Goal: Task Accomplishment & Management: Manage account settings

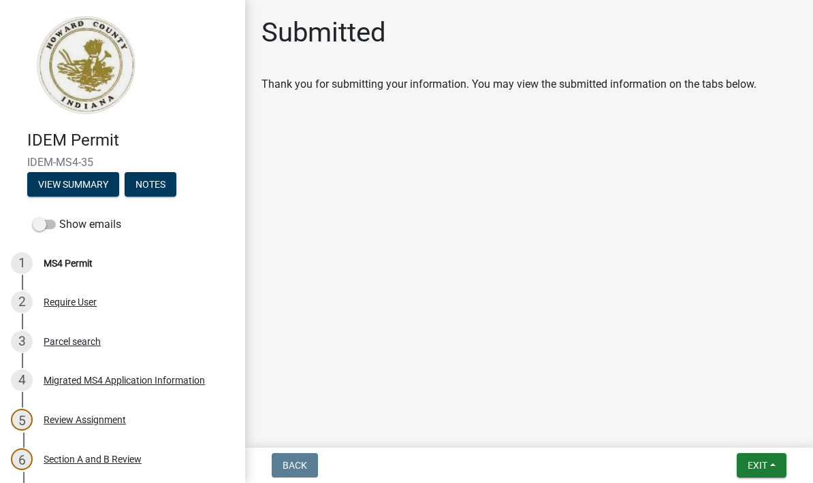
click at [567, 473] on button "Exit" at bounding box center [762, 465] width 50 height 25
click at [567, 432] on button "Save & Exit" at bounding box center [732, 430] width 109 height 33
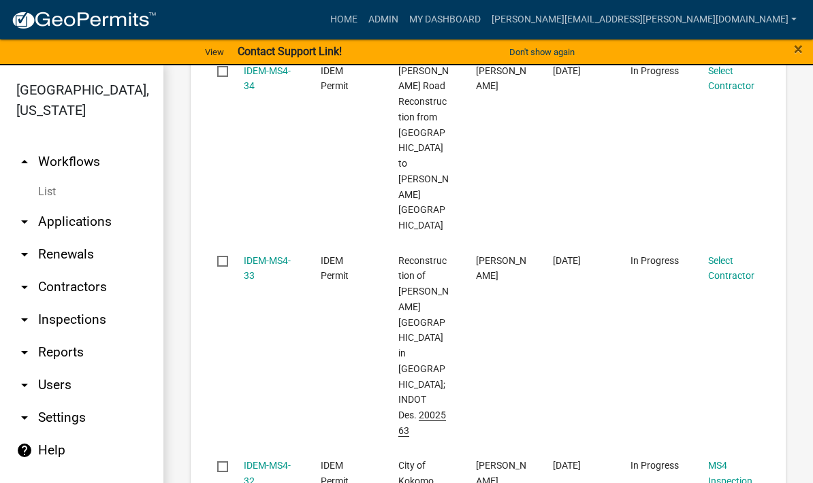
scroll to position [1346, 0]
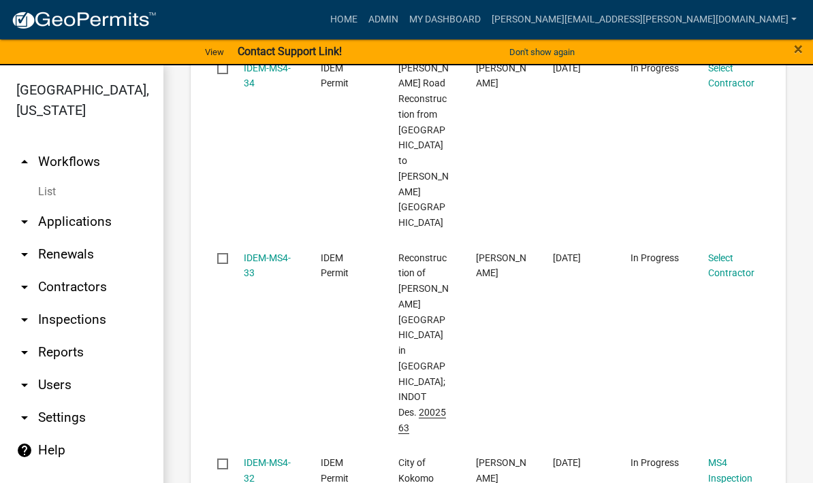
click at [257, 253] on link "IDEM-MS4-33" at bounding box center [267, 266] width 47 height 27
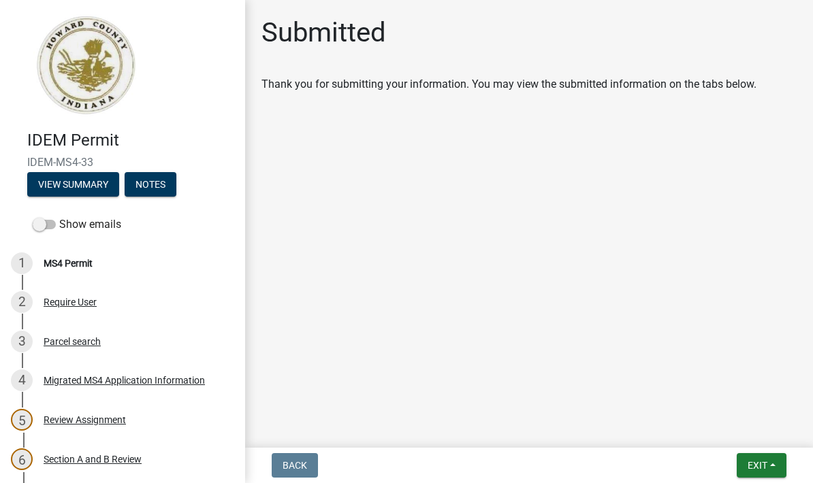
click at [567, 470] on span "Exit" at bounding box center [757, 465] width 20 height 11
click at [567, 438] on button "Save & Exit" at bounding box center [732, 430] width 109 height 33
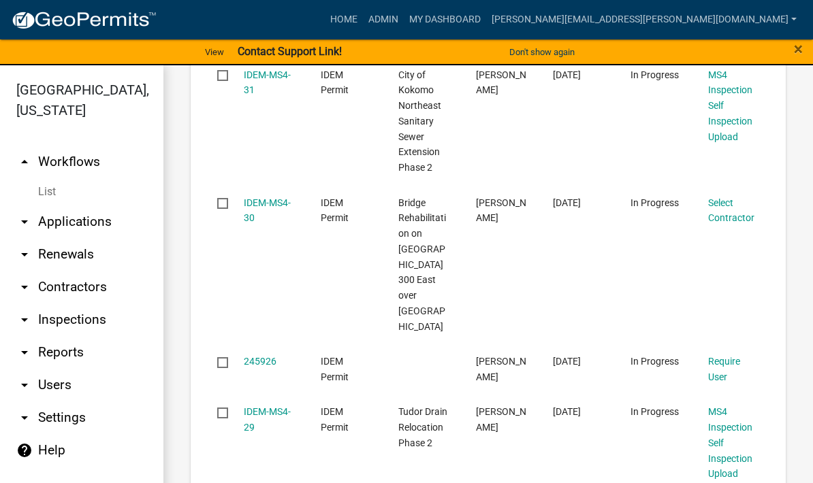
scroll to position [1846, 0]
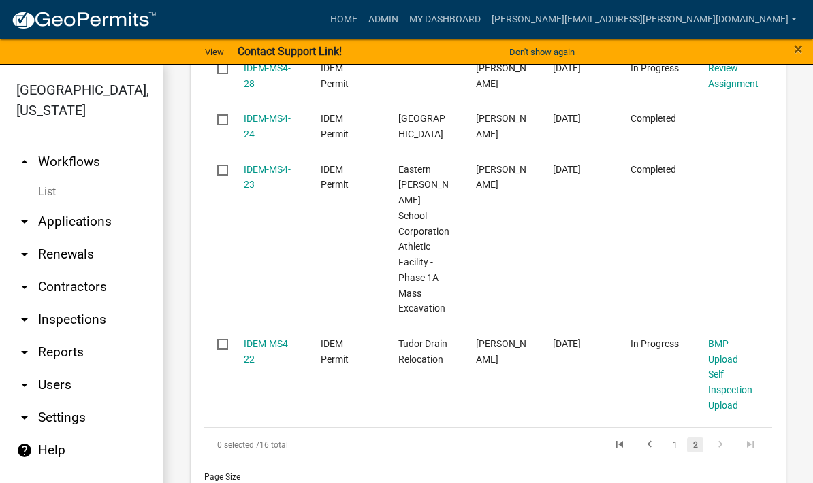
scroll to position [1438, 0]
click at [567, 439] on icon "go to next page" at bounding box center [720, 447] width 18 height 16
click at [567, 438] on link "1" at bounding box center [674, 445] width 16 height 15
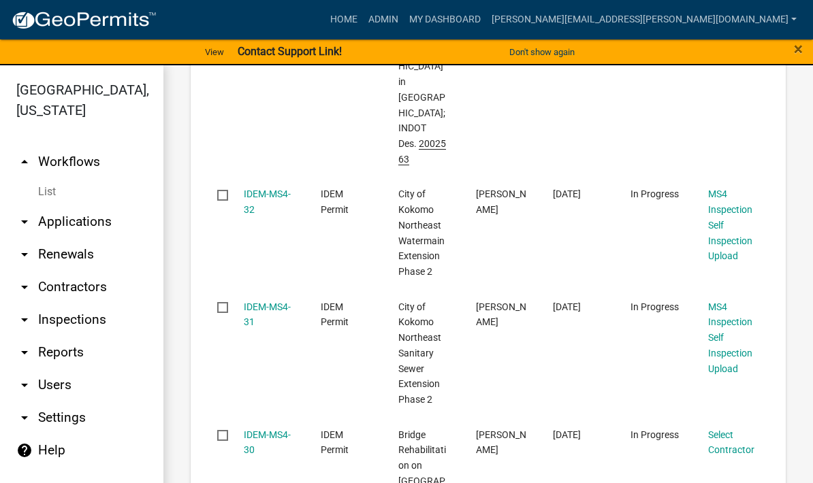
scroll to position [1636, 0]
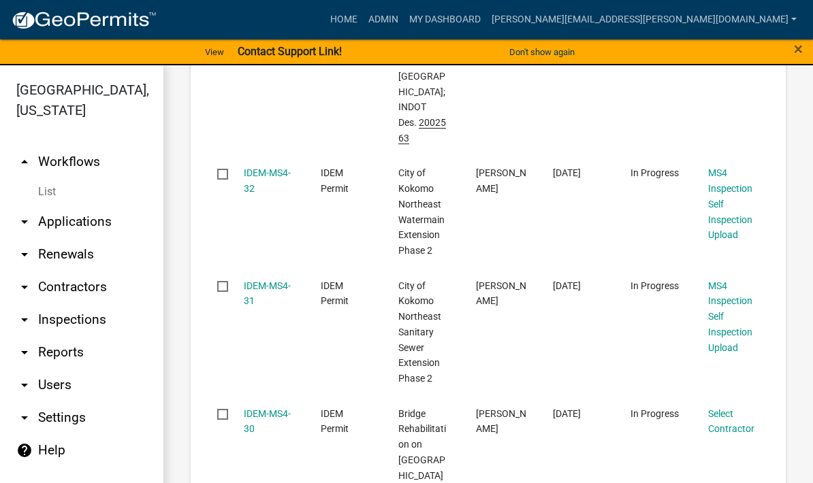
click at [256, 408] on link "IDEM-MS4-30" at bounding box center [267, 421] width 47 height 27
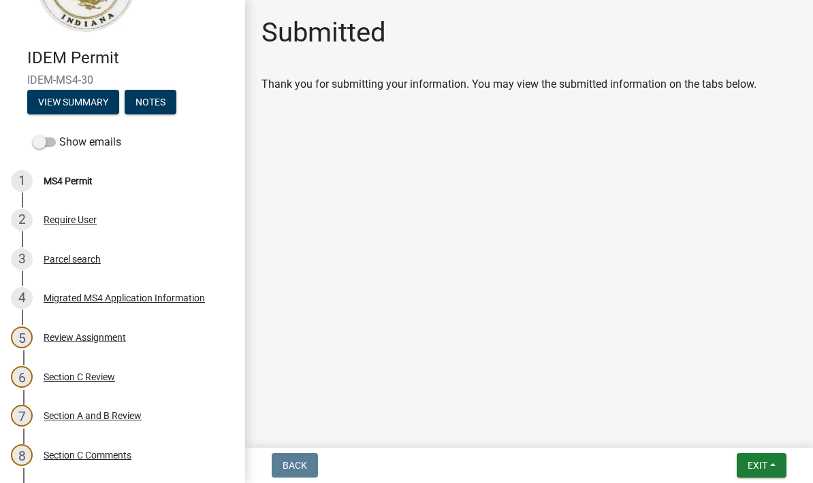
scroll to position [82, 0]
click at [86, 180] on div "MS4 Permit" at bounding box center [68, 182] width 49 height 10
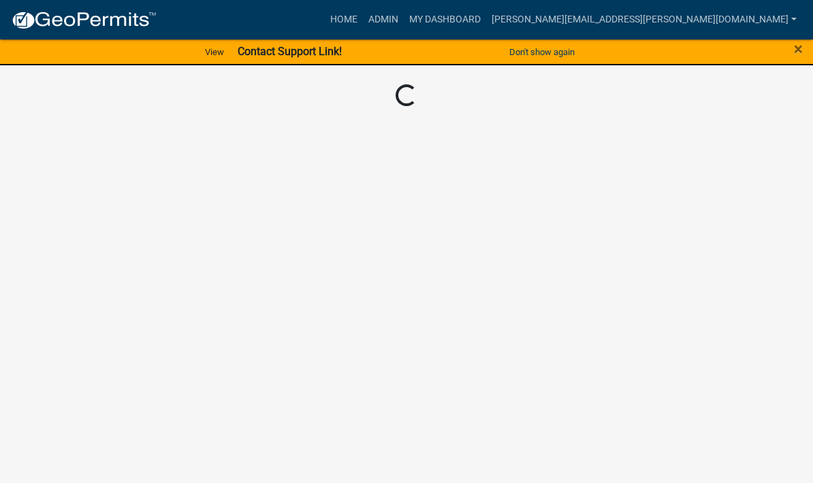
click at [567, 14] on link "[PERSON_NAME][EMAIL_ADDRESS][PERSON_NAME][DOMAIN_NAME]" at bounding box center [644, 20] width 316 height 26
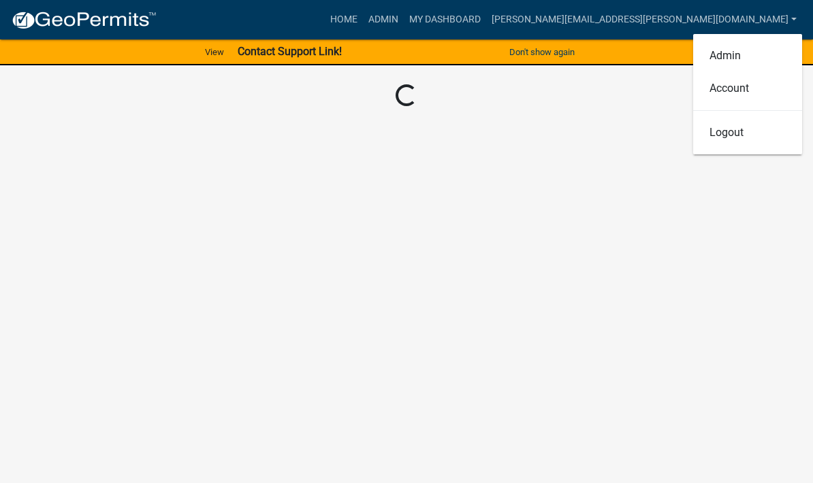
click at [8, 14] on nav "more_horiz Home Admin My Dashboard [PERSON_NAME][EMAIL_ADDRESS][PERSON_NAME][DO…" at bounding box center [406, 19] width 813 height 39
